Goal: Transaction & Acquisition: Purchase product/service

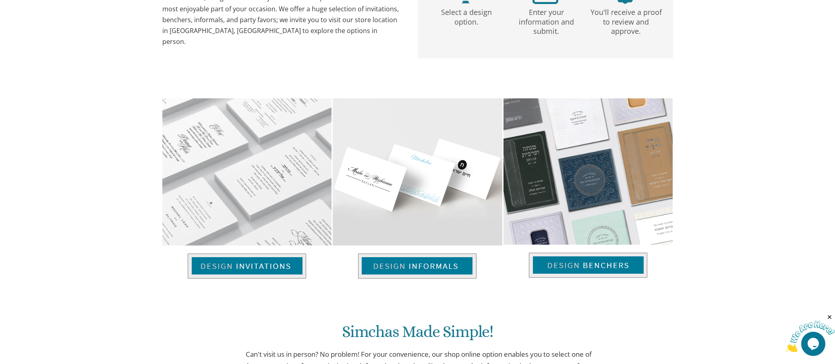
scroll to position [475, 0]
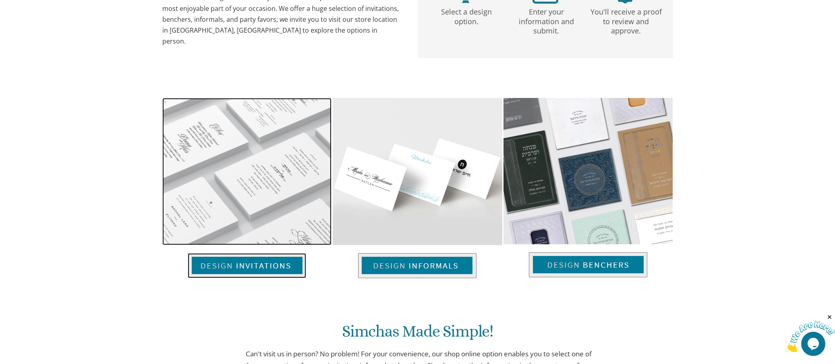
click at [262, 262] on img at bounding box center [247, 265] width 118 height 25
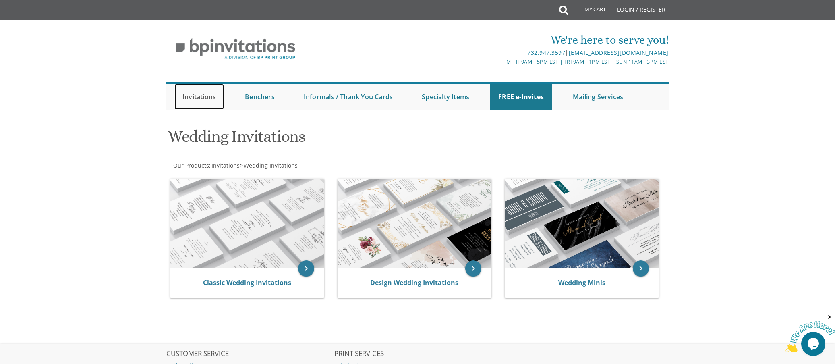
click at [199, 98] on link "Invitations" at bounding box center [199, 97] width 50 height 26
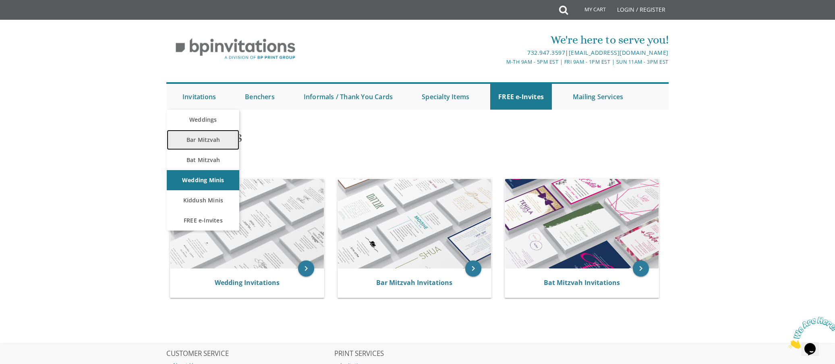
click at [201, 141] on link "Bar Mitzvah" at bounding box center [203, 140] width 73 height 20
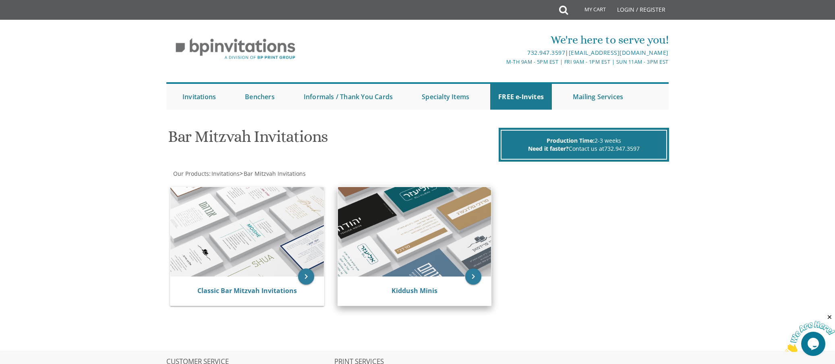
click at [365, 214] on img at bounding box center [415, 231] width 154 height 89
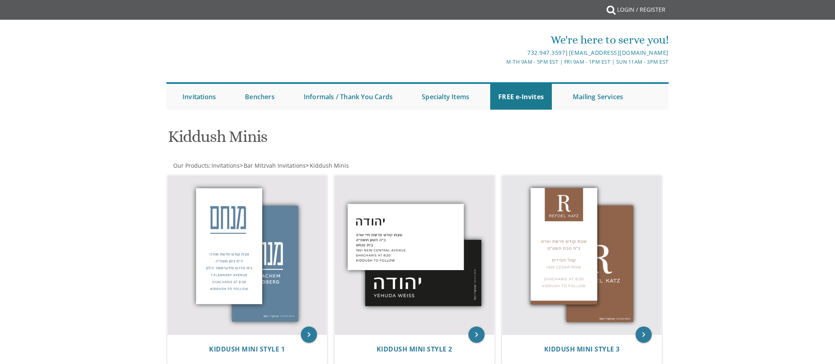
click at [365, 214] on div "keyboard_arrow_right Kiddush Mini Style 2" at bounding box center [418, 271] width 168 height 198
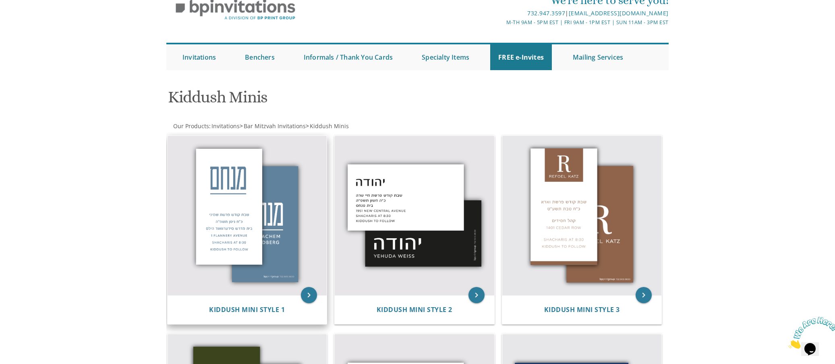
scroll to position [40, 0]
click at [242, 206] on img at bounding box center [248, 215] width 160 height 160
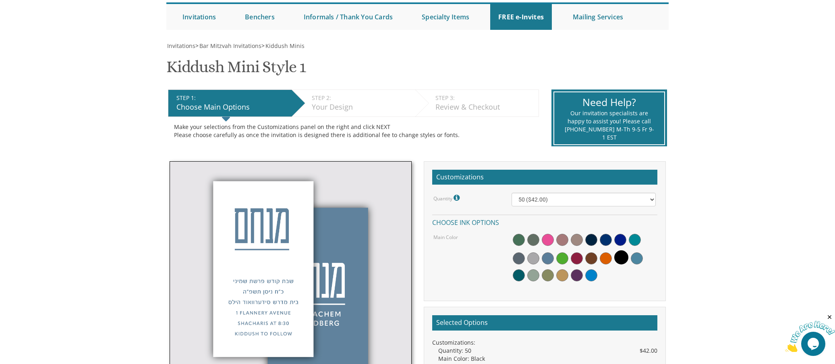
scroll to position [80, 0]
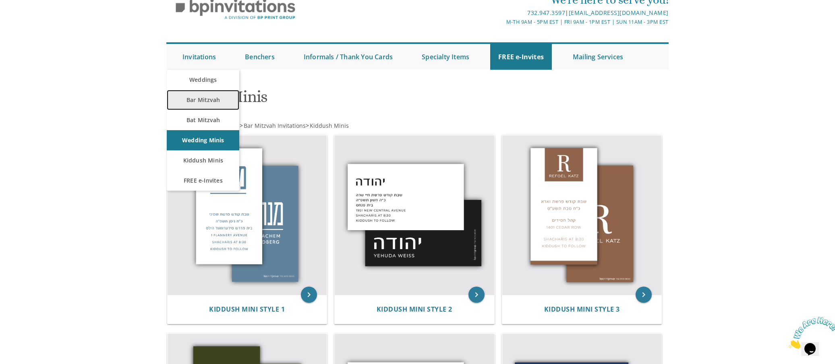
click at [201, 94] on link "Bar Mitzvah" at bounding box center [203, 100] width 73 height 20
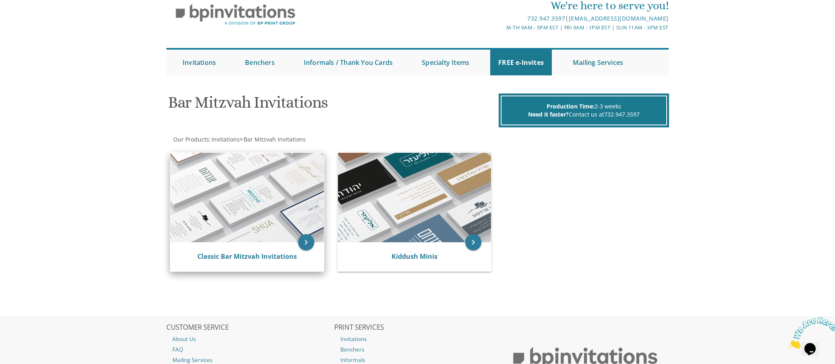
click at [202, 216] on img at bounding box center [247, 197] width 154 height 89
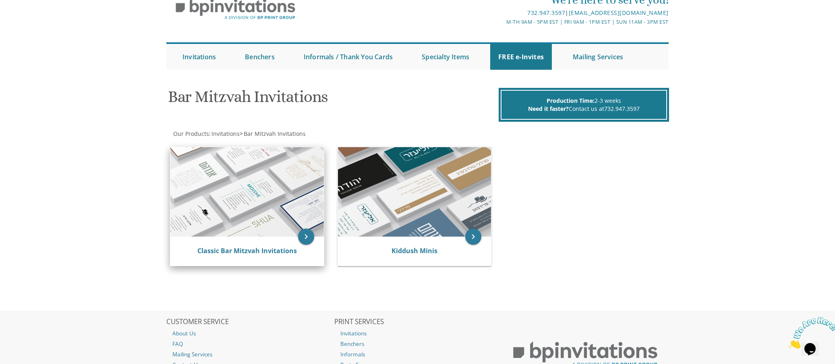
scroll to position [40, 0]
click at [305, 237] on icon "keyboard_arrow_right" at bounding box center [306, 236] width 16 height 16
click at [253, 249] on link "Classic Bar Mitzvah Invitations" at bounding box center [247, 250] width 100 height 9
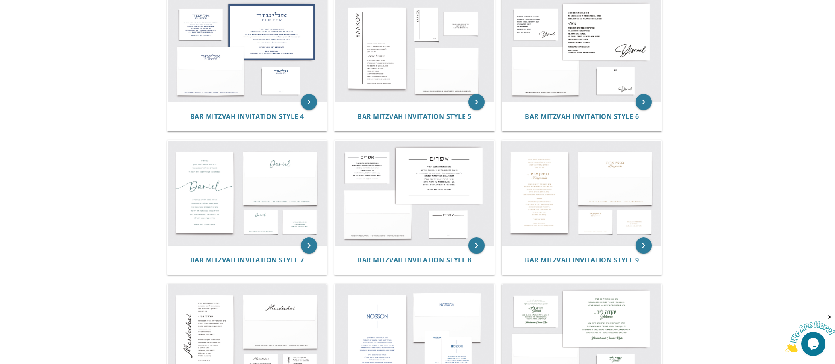
scroll to position [322, 0]
click at [274, 166] on img at bounding box center [248, 192] width 160 height 105
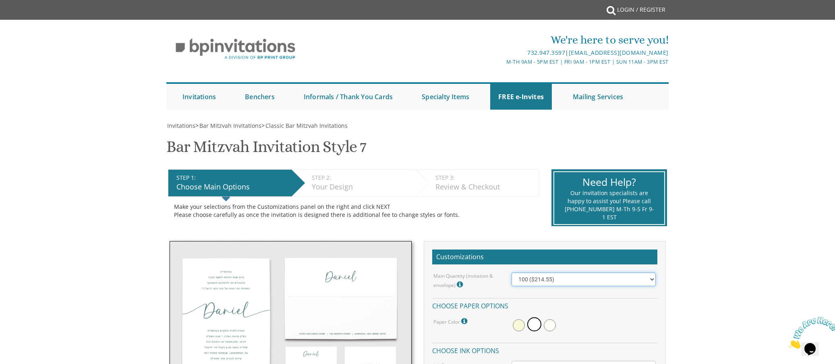
click at [597, 281] on select "100 ($214.55) 200 ($254.60) 300 ($294.25) 400 ($333.55) 500 ($373.90) 600 ($413…" at bounding box center [584, 279] width 144 height 14
select select "500"
click at [512, 272] on select "100 ($214.55) 200 ($254.60) 300 ($294.25) 400 ($333.55) 500 ($373.90) 600 ($413…" at bounding box center [584, 279] width 144 height 14
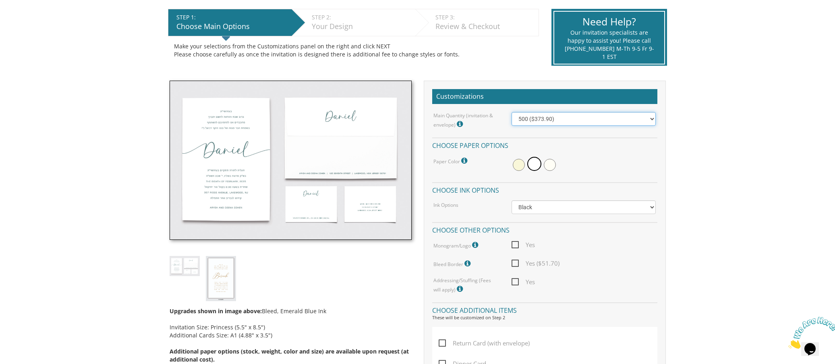
scroll to position [161, 0]
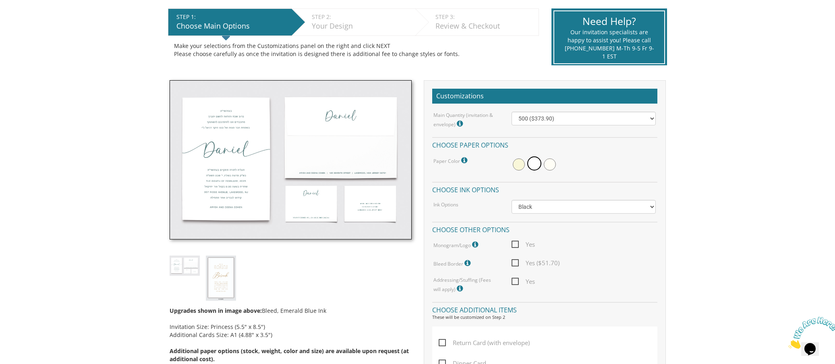
click at [517, 277] on span "Yes" at bounding box center [523, 281] width 23 height 10
click at [517, 278] on input "Yes" at bounding box center [514, 280] width 5 height 5
click at [517, 276] on span "Yes" at bounding box center [523, 281] width 23 height 10
click at [517, 278] on input "Yes" at bounding box center [514, 280] width 5 height 5
checkbox input "false"
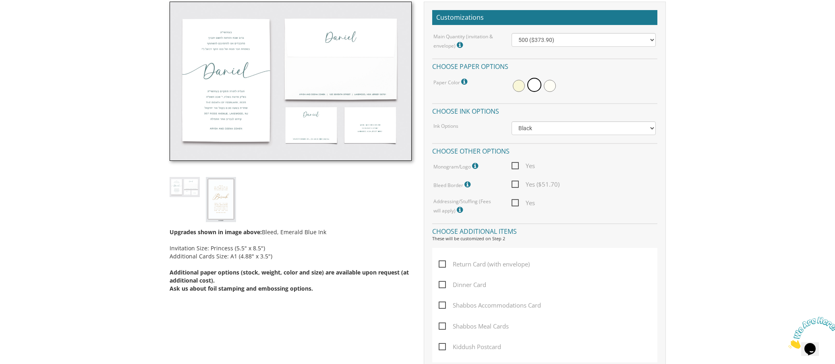
click at [445, 308] on span "Shabbos Accommodations Card" at bounding box center [490, 305] width 102 height 10
click at [444, 307] on input "Shabbos Accommodations Card" at bounding box center [441, 304] width 5 height 5
checkbox input "true"
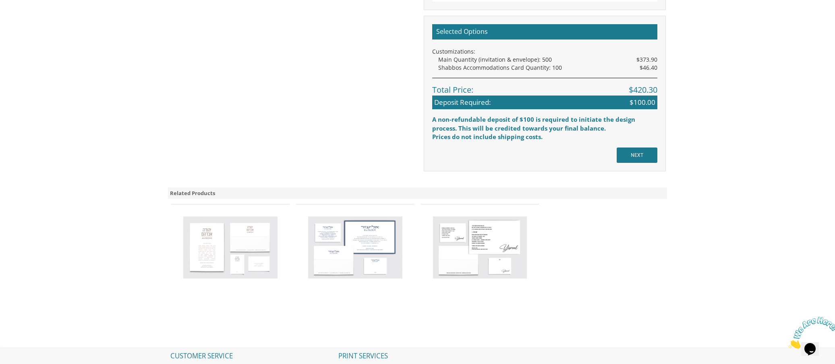
scroll to position [684, 0]
click at [358, 247] on img at bounding box center [355, 247] width 94 height 62
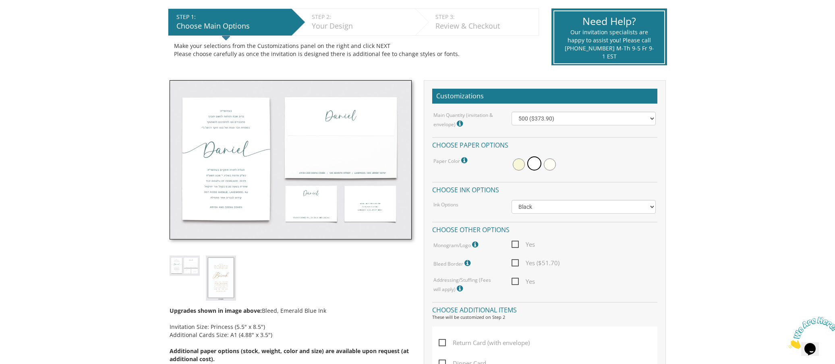
scroll to position [160, 0]
click at [186, 264] on img at bounding box center [185, 266] width 30 height 20
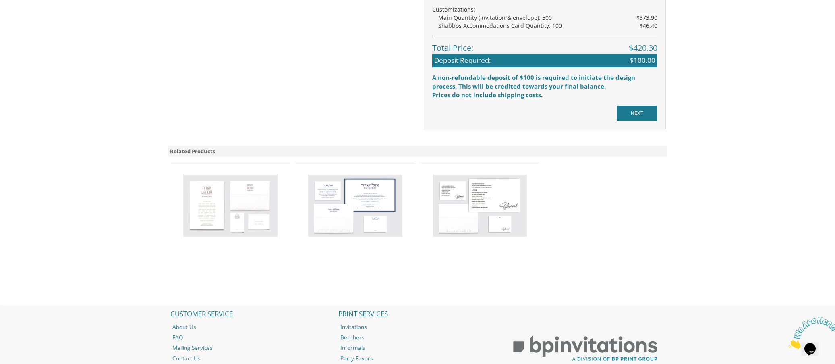
scroll to position [792, 0]
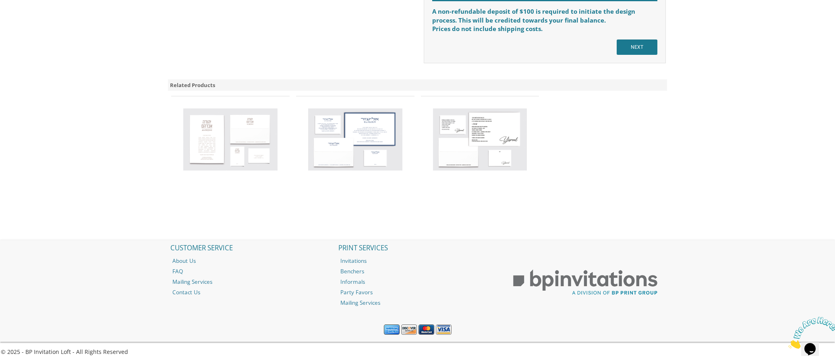
click at [216, 156] on img at bounding box center [230, 139] width 94 height 62
click at [365, 128] on img at bounding box center [355, 139] width 94 height 62
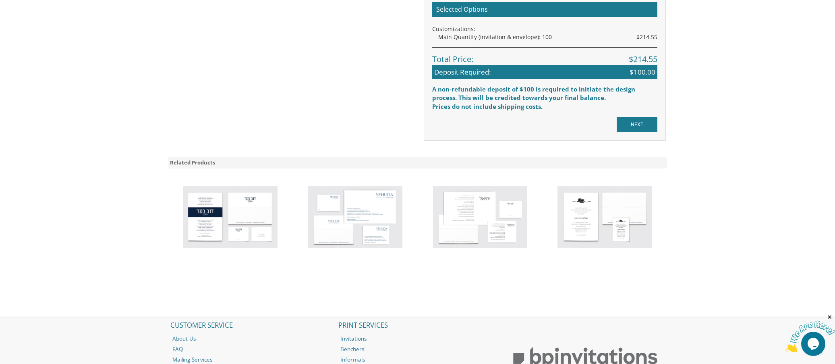
scroll to position [604, 0]
click at [382, 236] on img at bounding box center [355, 217] width 94 height 62
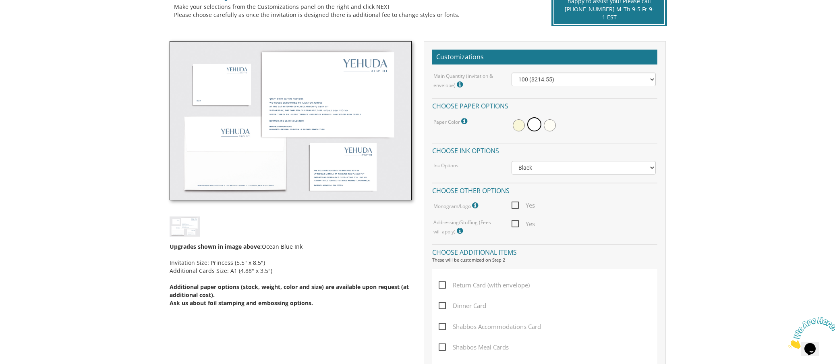
scroll to position [201, 0]
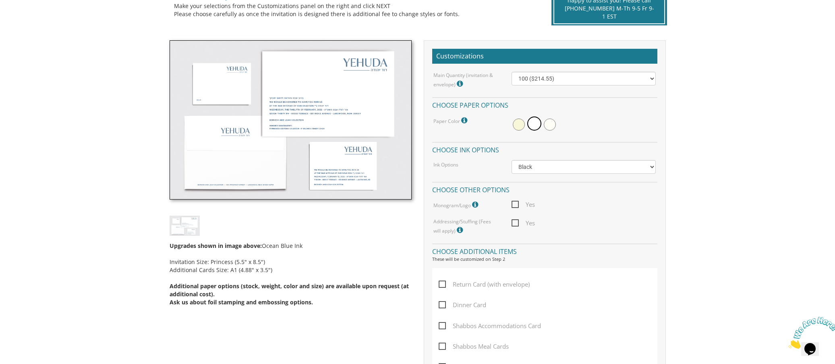
click at [337, 188] on img at bounding box center [291, 120] width 242 height 160
click at [335, 187] on img at bounding box center [291, 120] width 242 height 160
click at [445, 331] on label "Shabbos Accommodations Card" at bounding box center [492, 331] width 106 height 21
click at [444, 328] on input "Shabbos Accommodations Card" at bounding box center [441, 324] width 5 height 5
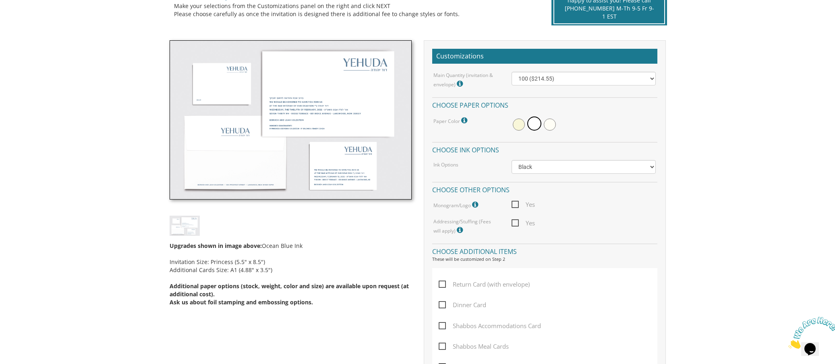
checkbox input "true"
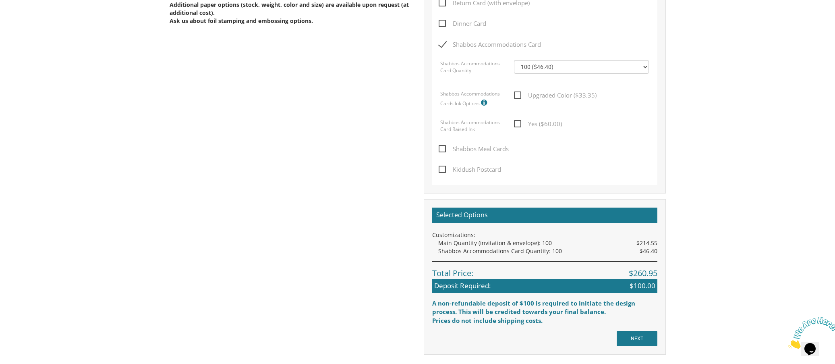
scroll to position [483, 0]
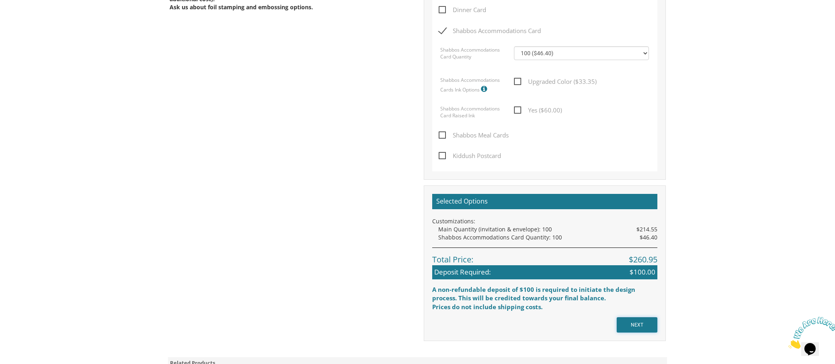
click at [635, 330] on input "NEXT" at bounding box center [637, 324] width 41 height 15
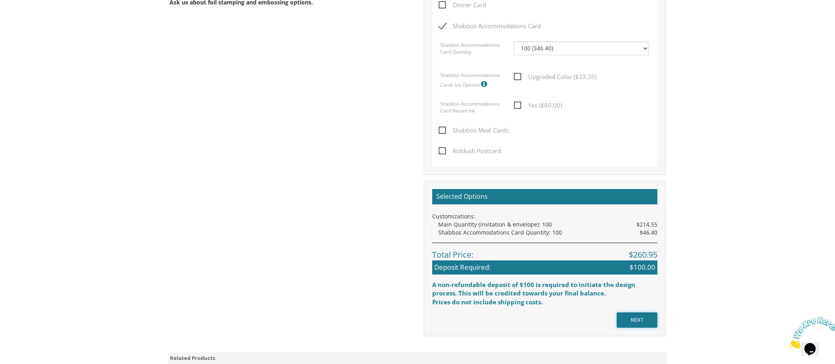
scroll to position [501, 0]
click at [634, 316] on input "NEXT" at bounding box center [637, 319] width 41 height 15
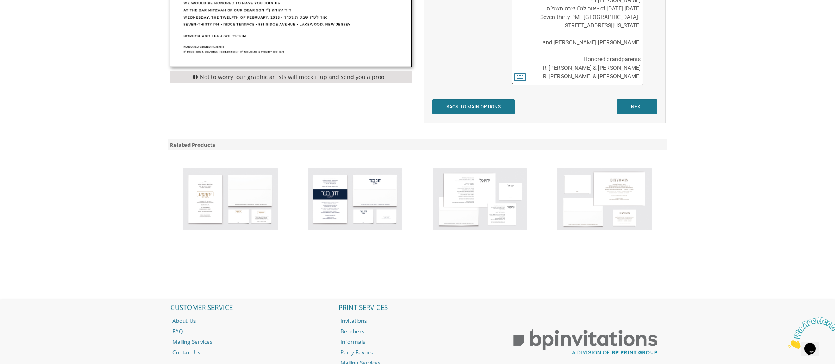
scroll to position [369, 0]
click at [638, 101] on input "NEXT" at bounding box center [637, 106] width 41 height 15
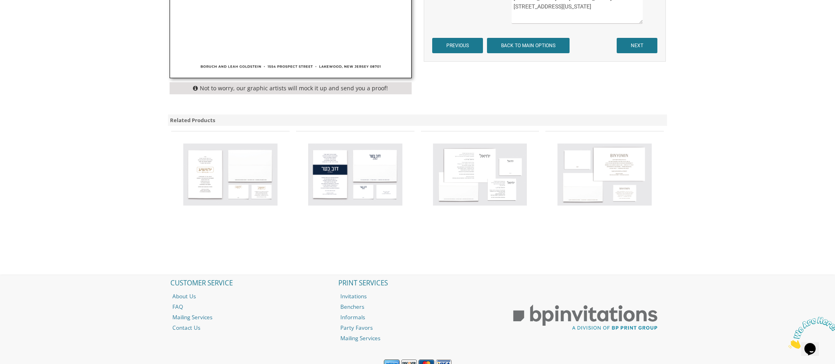
scroll to position [363, 0]
click at [649, 45] on input "NEXT" at bounding box center [637, 44] width 41 height 15
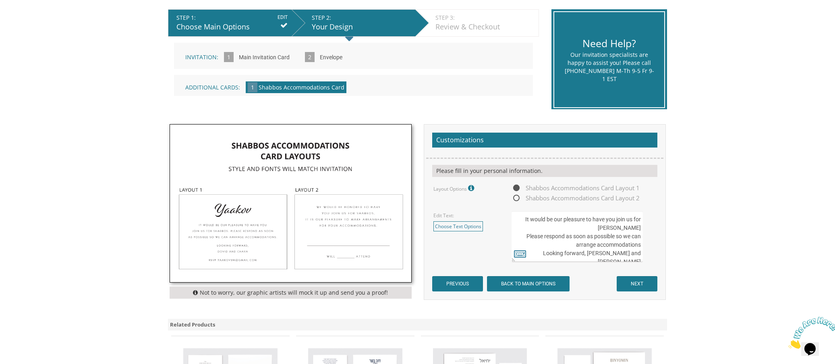
scroll to position [161, 0]
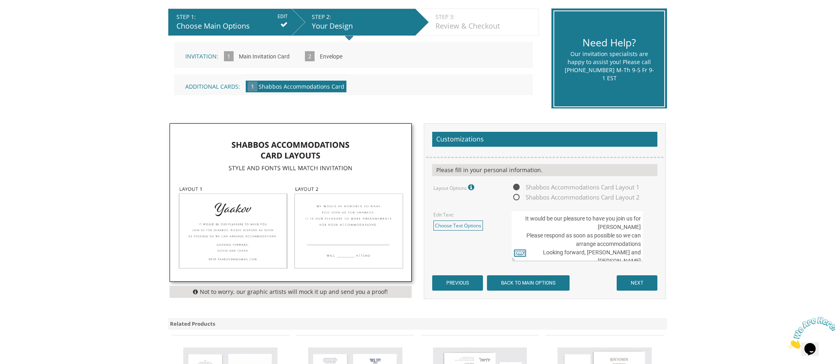
click at [317, 207] on img at bounding box center [290, 203] width 241 height 158
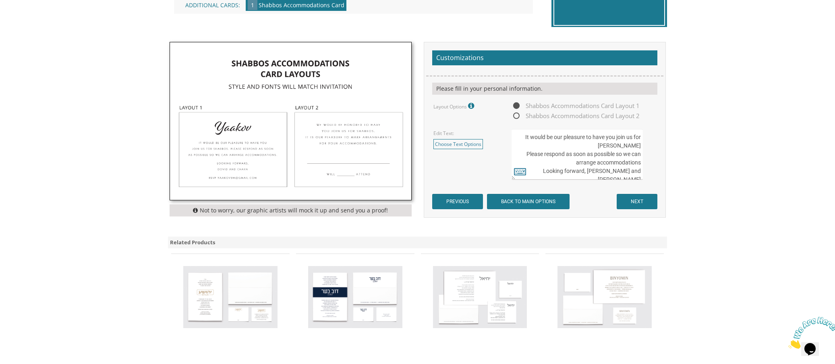
scroll to position [242, 0]
click at [252, 141] on img at bounding box center [290, 122] width 241 height 158
drag, startPoint x: 521, startPoint y: 139, endPoint x: 638, endPoint y: 165, distance: 119.3
click at [640, 171] on textarea "It would be our pleasure to have you join us for [PERSON_NAME] Please respond a…" at bounding box center [577, 154] width 131 height 51
click at [556, 139] on textarea "It would be our pleasure to have you join us for [PERSON_NAME] Please respond a…" at bounding box center [577, 154] width 131 height 51
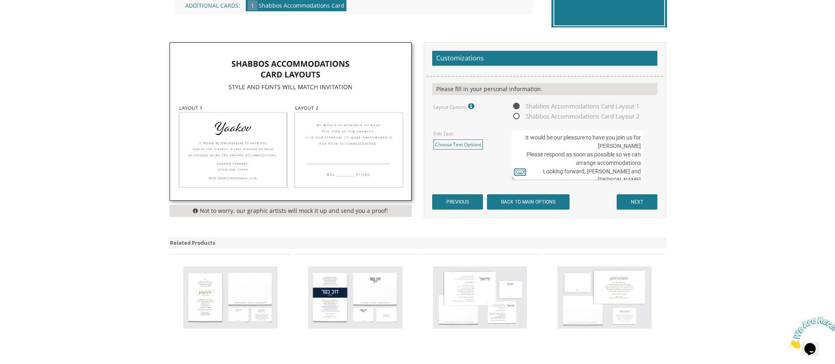
drag, startPoint x: 522, startPoint y: 139, endPoint x: 559, endPoint y: 169, distance: 48.1
click at [559, 169] on textarea "It would be our pleasure to have you join us for [PERSON_NAME] Please respond a…" at bounding box center [577, 154] width 131 height 51
click at [552, 171] on textarea "It would be our pleasure to have you join us for [PERSON_NAME] Please respond a…" at bounding box center [577, 154] width 131 height 51
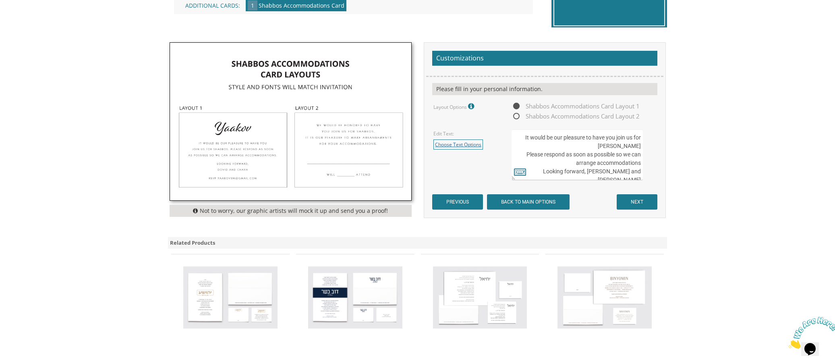
click at [455, 141] on link "Choose Text Options" at bounding box center [459, 144] width 50 height 10
